Goal: Information Seeking & Learning: Learn about a topic

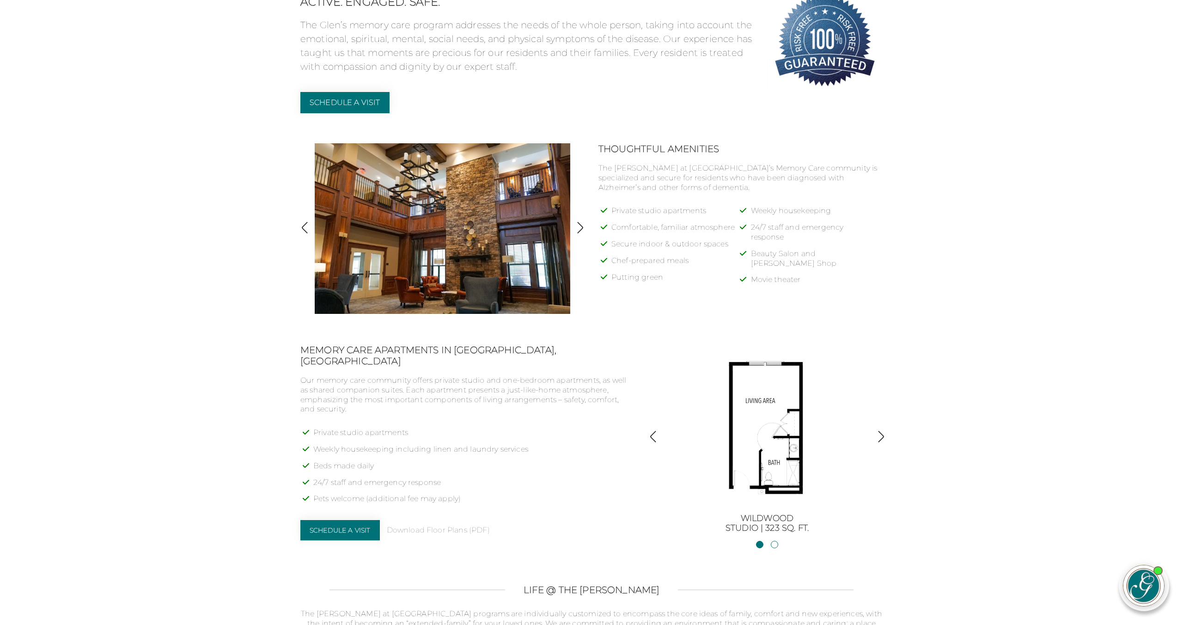
scroll to position [327, 0]
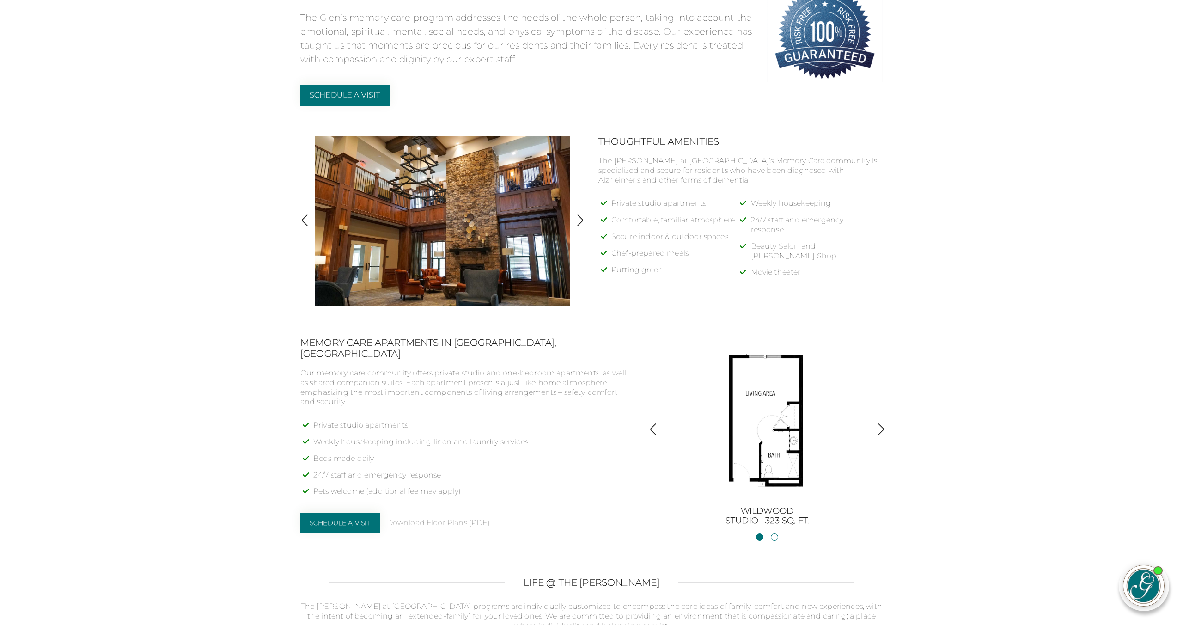
click at [878, 428] on img "button" at bounding box center [881, 429] width 12 height 12
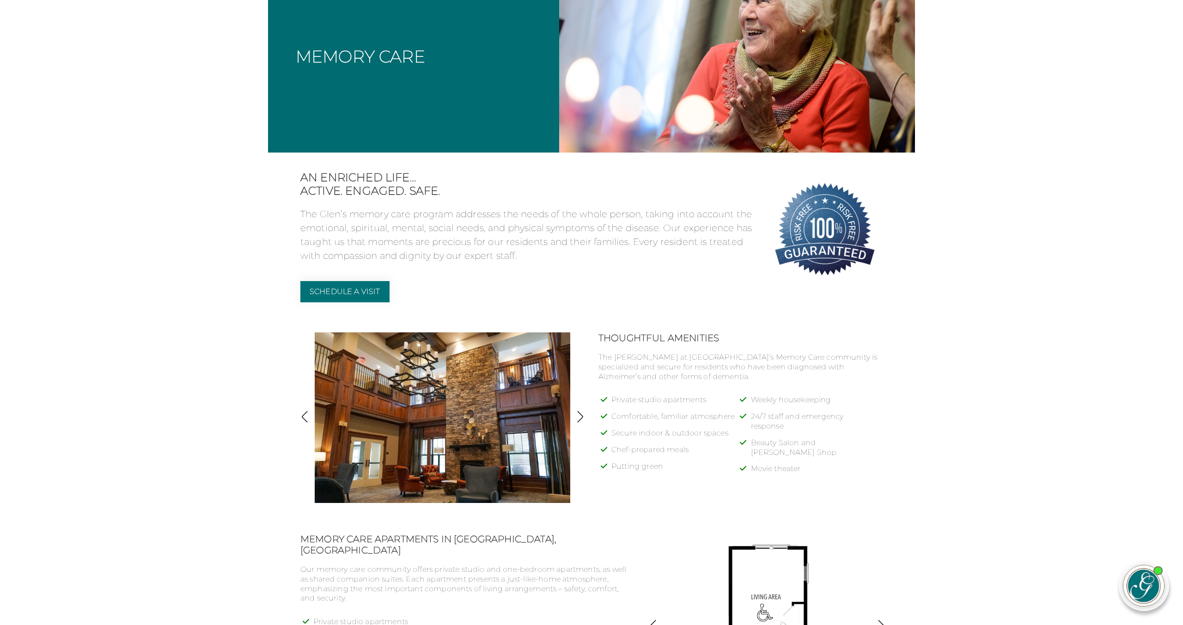
scroll to position [0, 0]
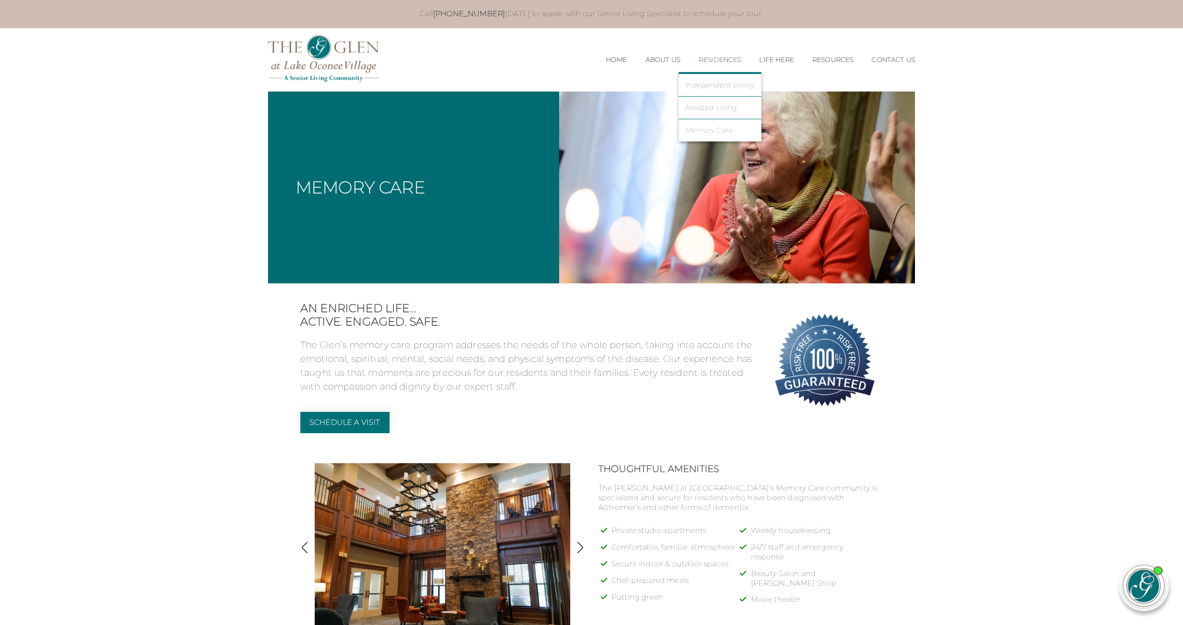
click at [697, 130] on link "Memory Care" at bounding box center [719, 130] width 69 height 8
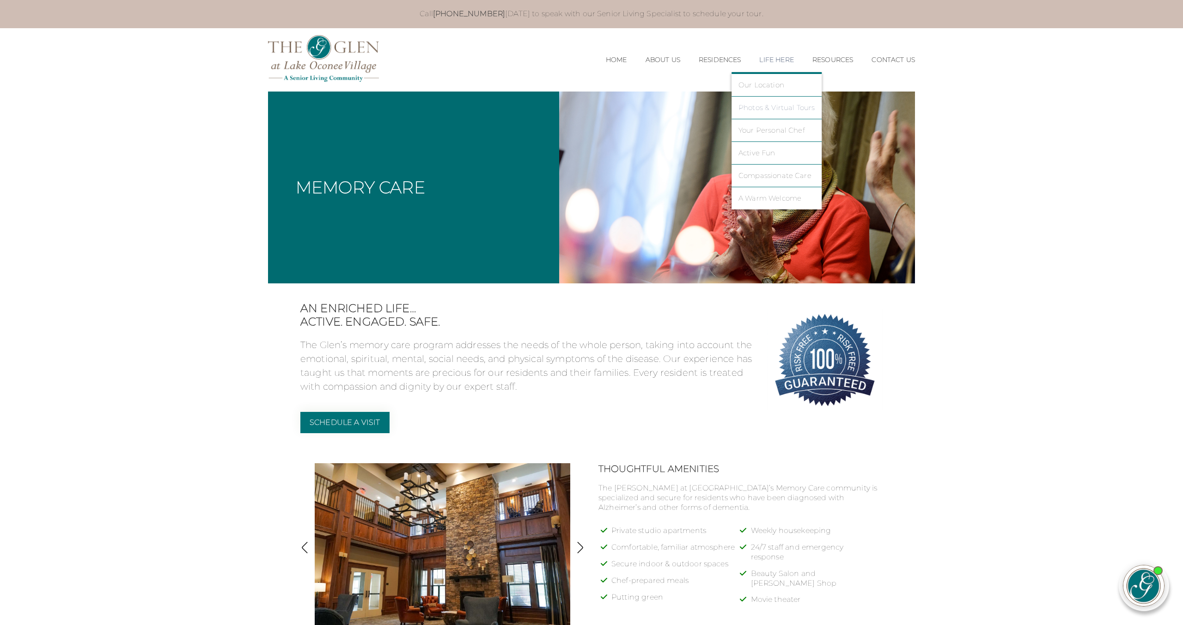
click at [759, 108] on link "Photos & Virtual Tours" at bounding box center [777, 108] width 77 height 8
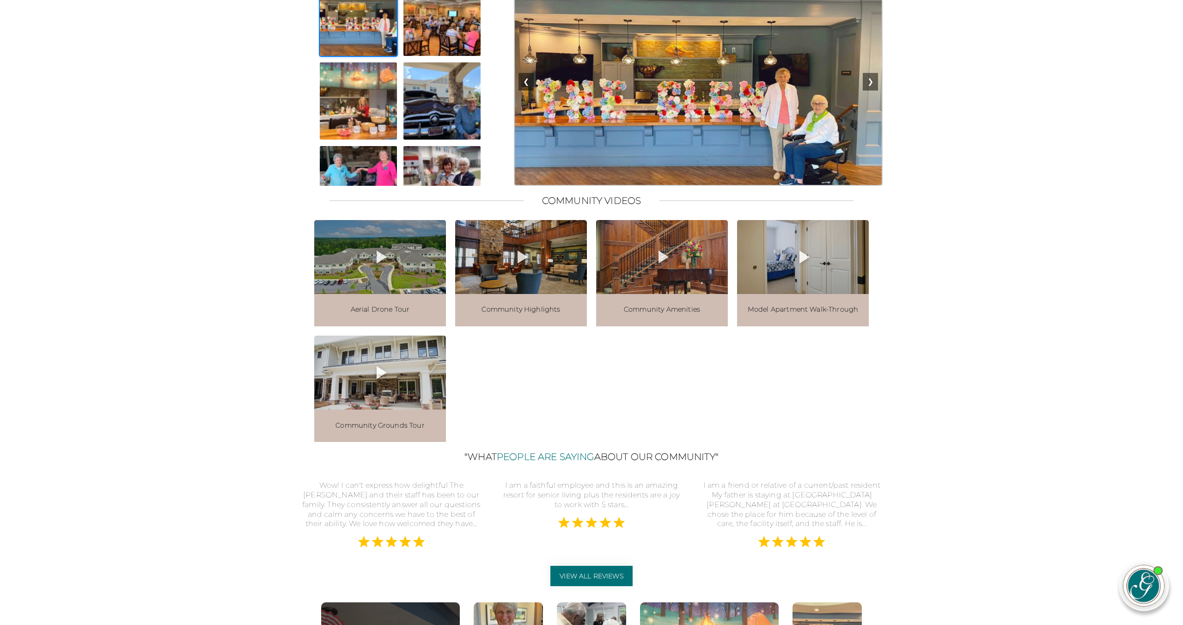
scroll to position [908, 0]
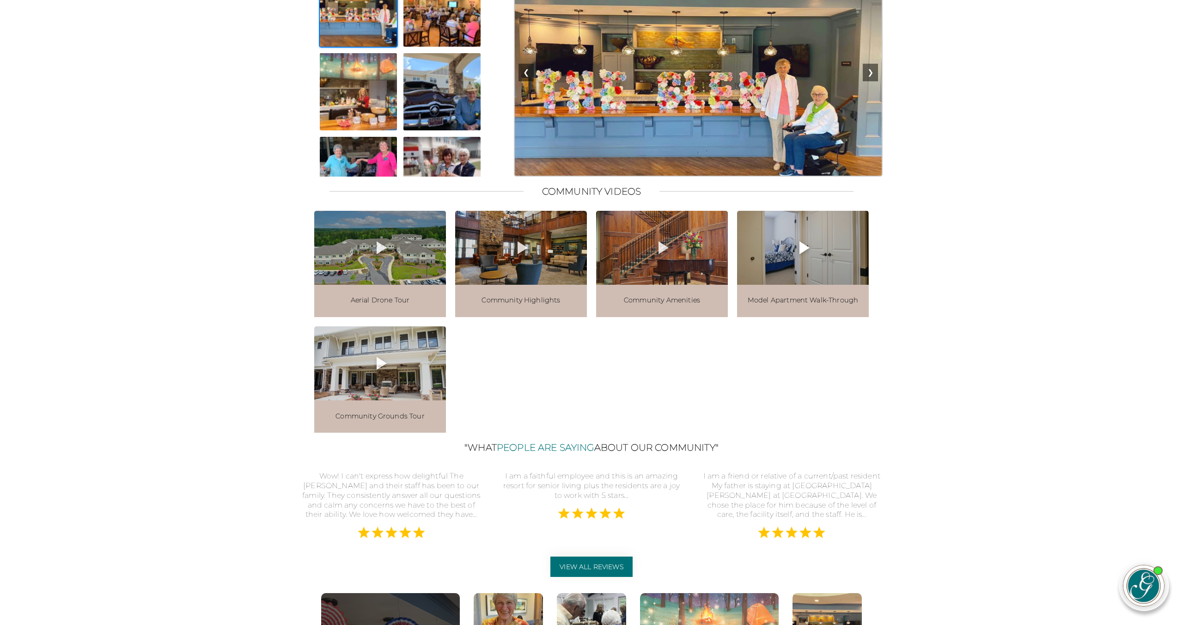
click at [783, 284] on div at bounding box center [803, 248] width 132 height 74
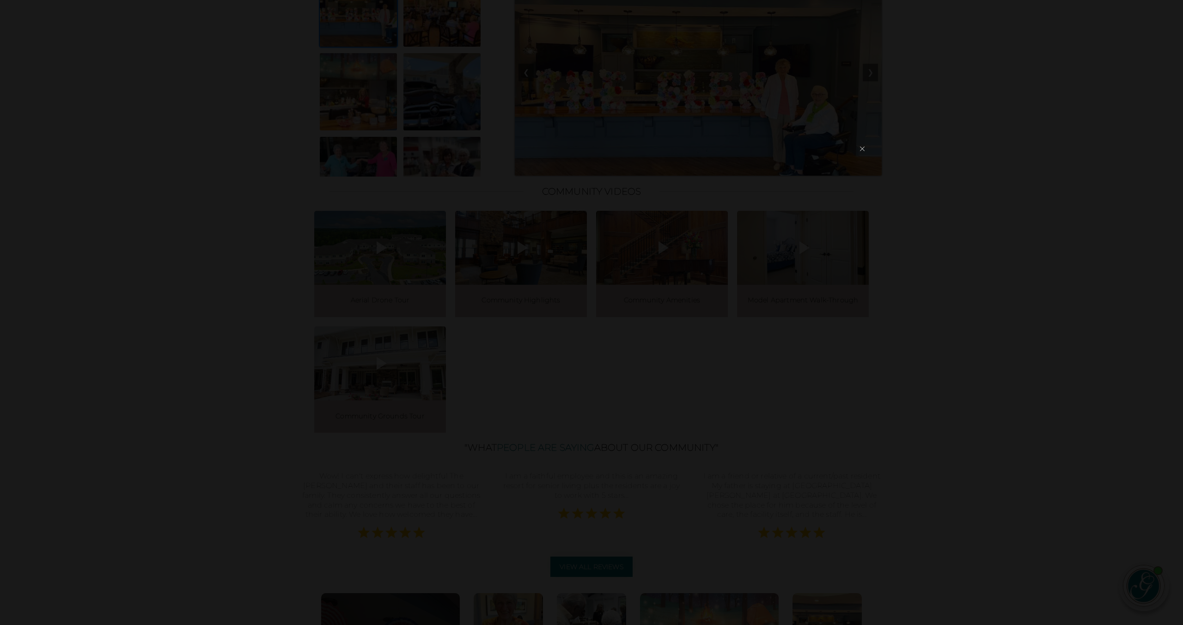
click at [868, 148] on button "×" at bounding box center [862, 149] width 13 height 22
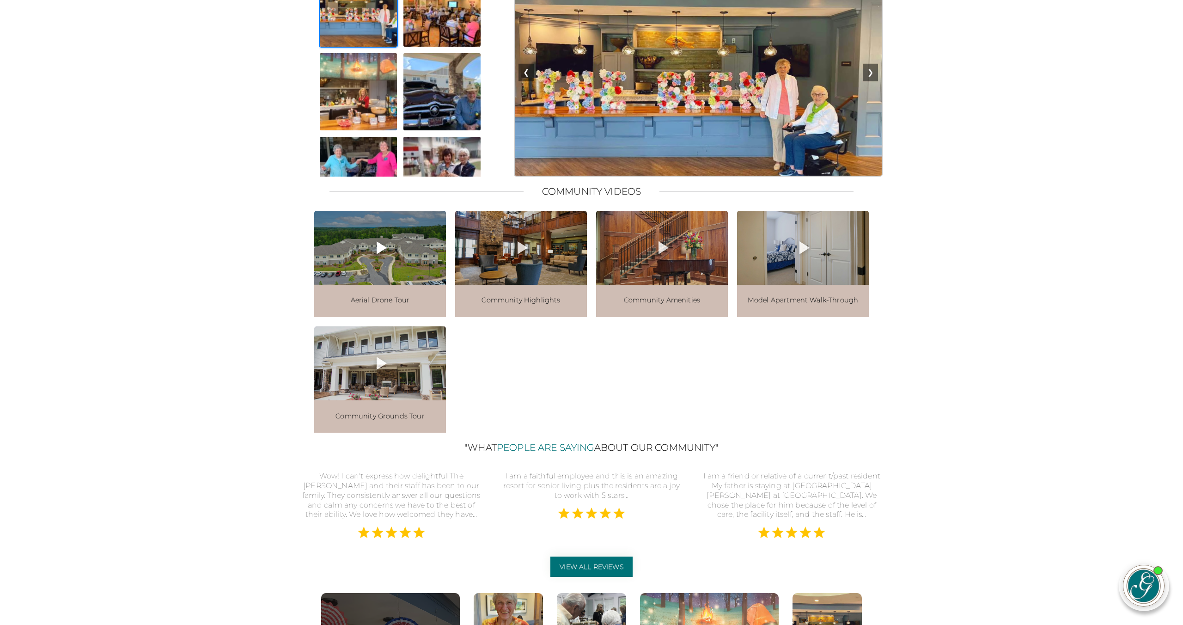
click at [378, 285] on div at bounding box center [380, 248] width 132 height 74
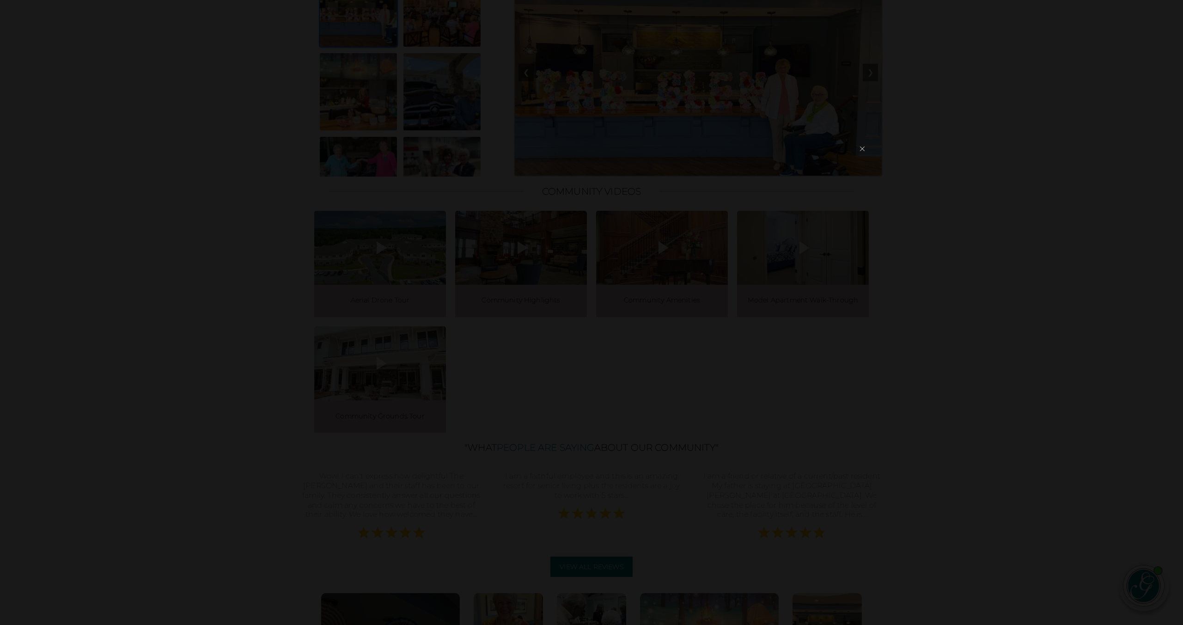
click at [860, 145] on button "×" at bounding box center [862, 149] width 13 height 22
